Goal: Communication & Community: Answer question/provide support

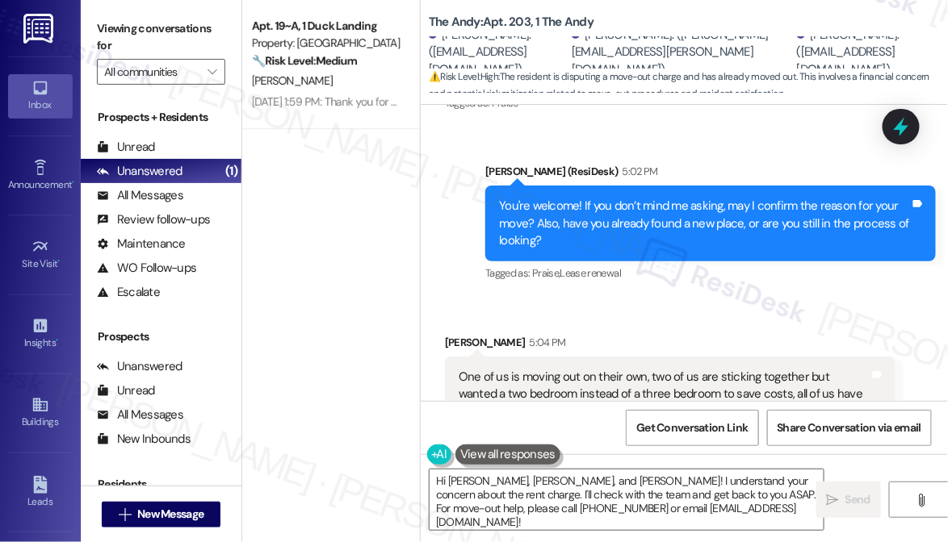
scroll to position [3965, 0]
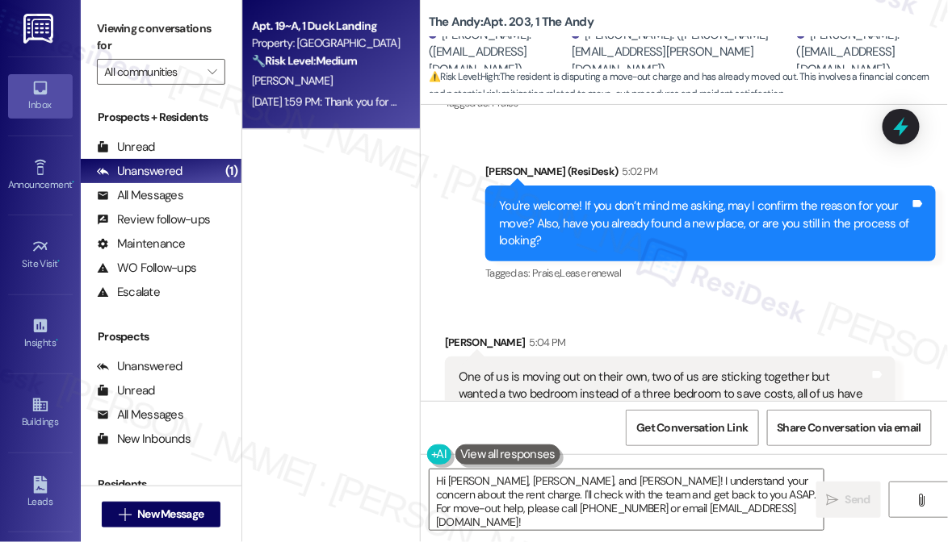
click at [344, 78] on div "[PERSON_NAME]" at bounding box center [326, 81] width 153 height 20
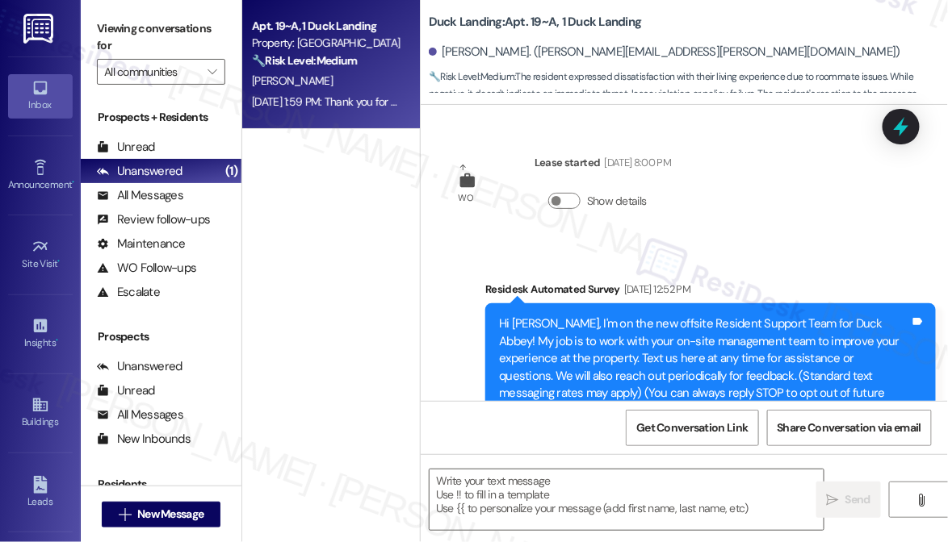
type textarea "Fetching suggested responses. Please feel free to read through the conversation…"
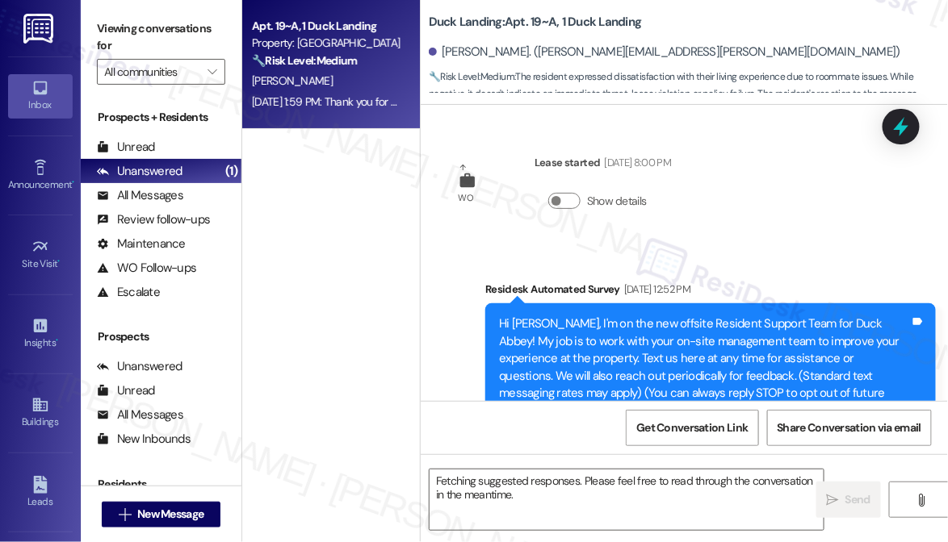
scroll to position [17536, 0]
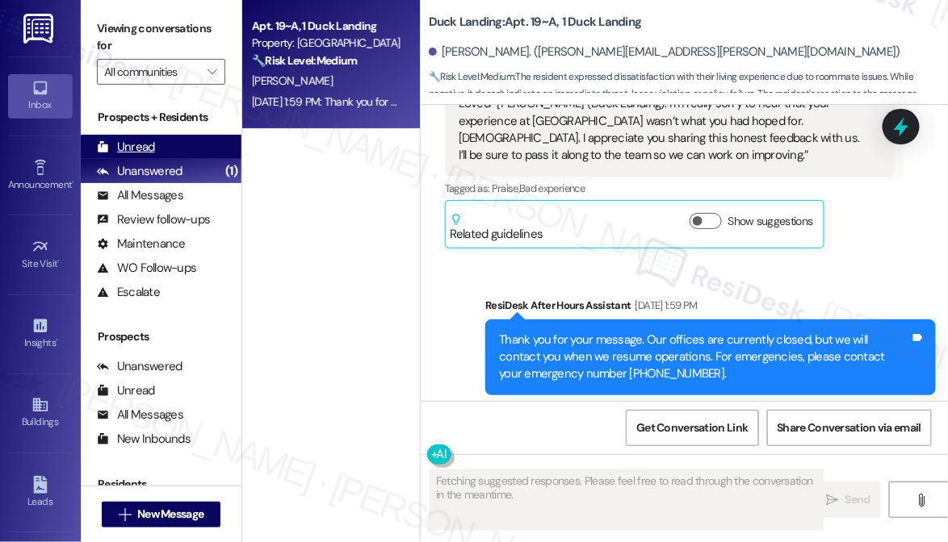
click at [131, 149] on div "Unread" at bounding box center [126, 147] width 58 height 17
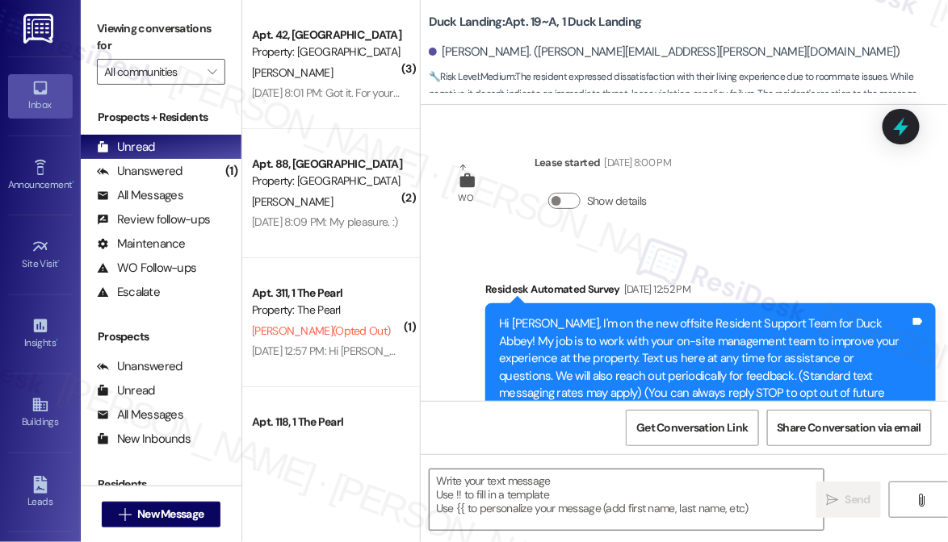
type textarea "Fetching suggested responses. Please feel free to read through the conversation…"
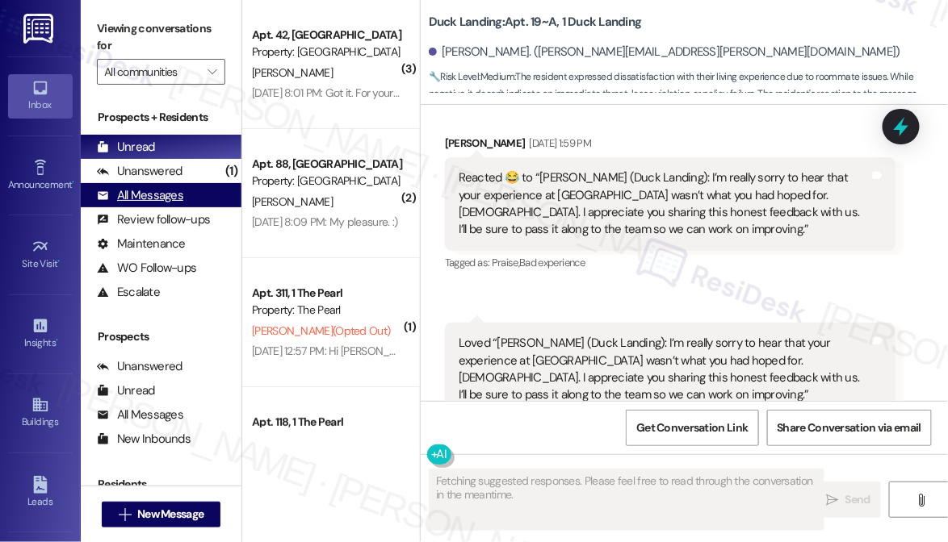
scroll to position [17198, 0]
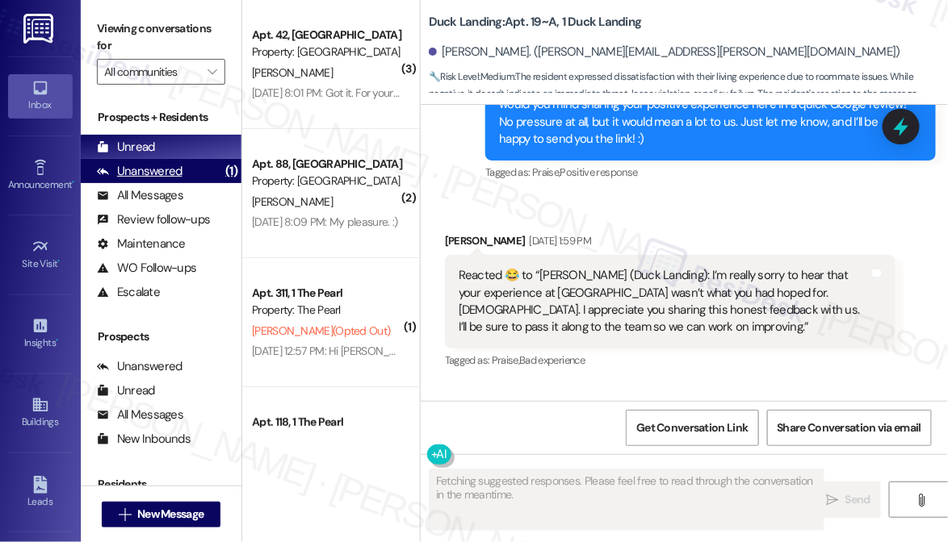
click at [186, 178] on div "Unanswered (1)" at bounding box center [161, 171] width 161 height 24
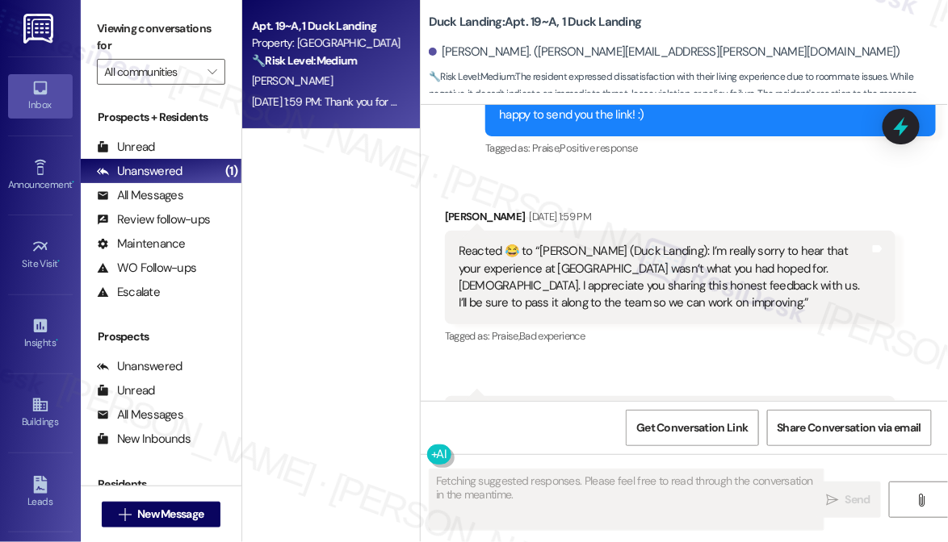
scroll to position [17169, 0]
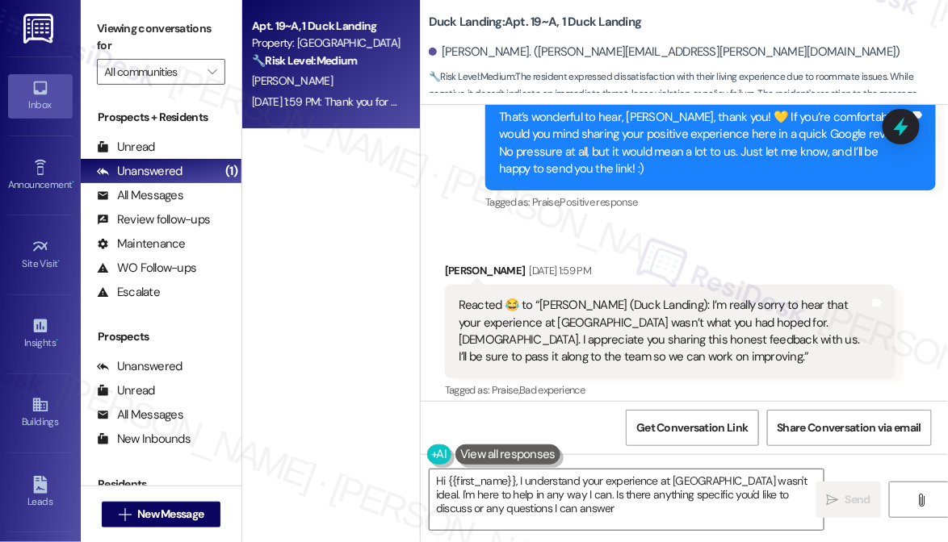
type textarea "Hi {{first_name}}, I understand your experience at [GEOGRAPHIC_DATA] wasn't ide…"
